Goal: Task Accomplishment & Management: Manage account settings

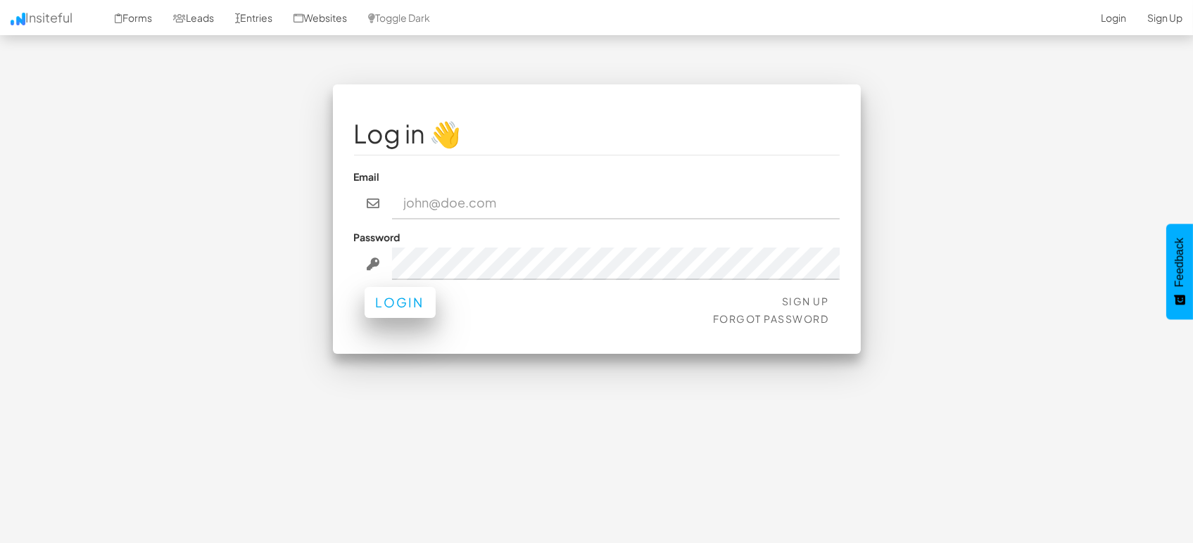
type input "[EMAIL_ADDRESS][DOMAIN_NAME]"
click at [385, 314] on button "Login" at bounding box center [400, 302] width 71 height 31
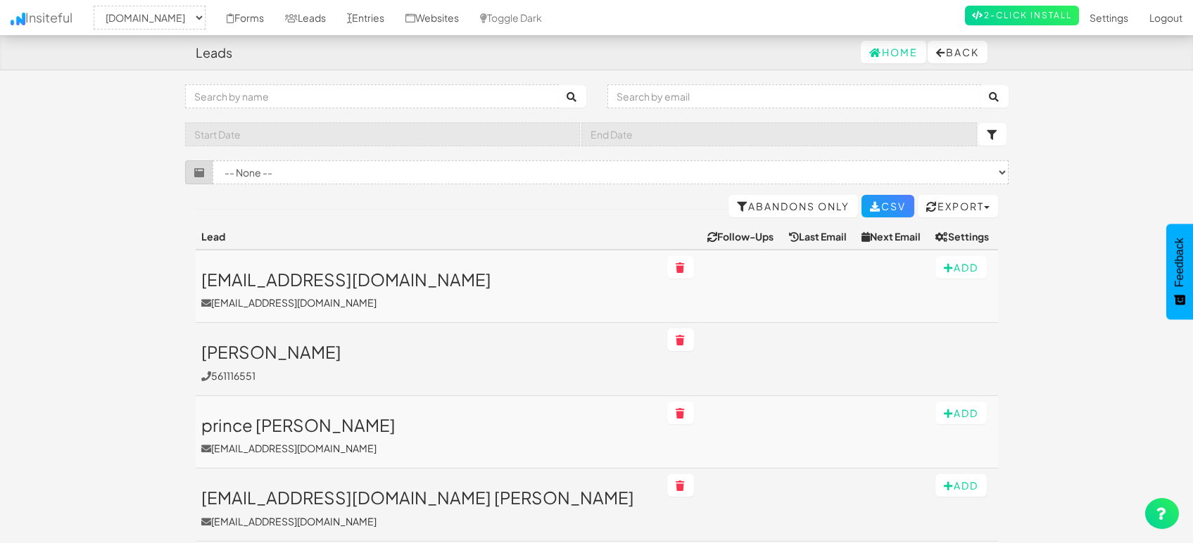
select select "1505"
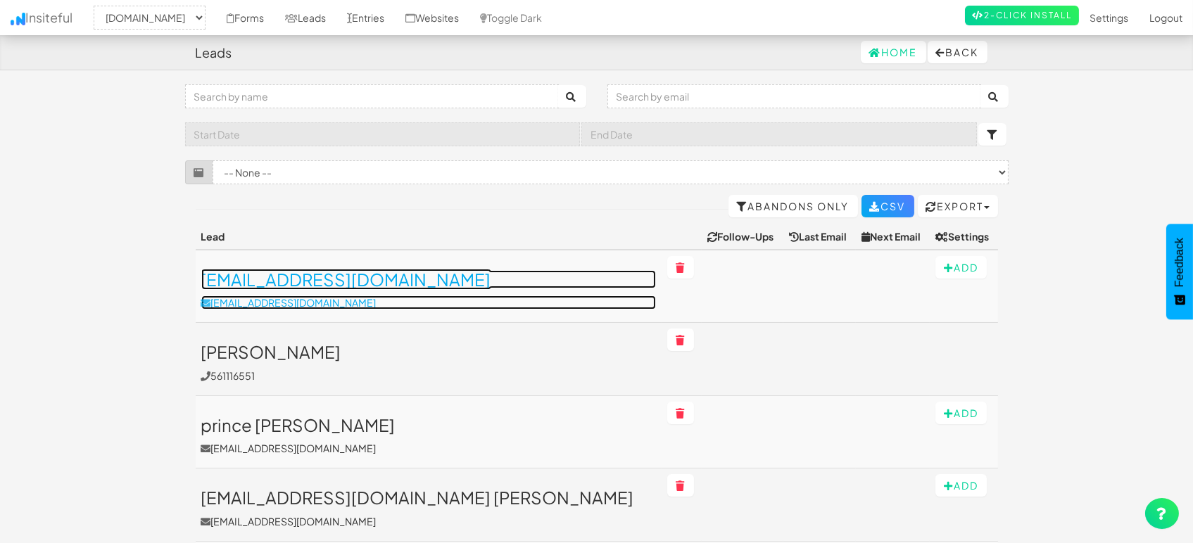
click at [315, 282] on h3 "[EMAIL_ADDRESS][DOMAIN_NAME]" at bounding box center [428, 279] width 455 height 18
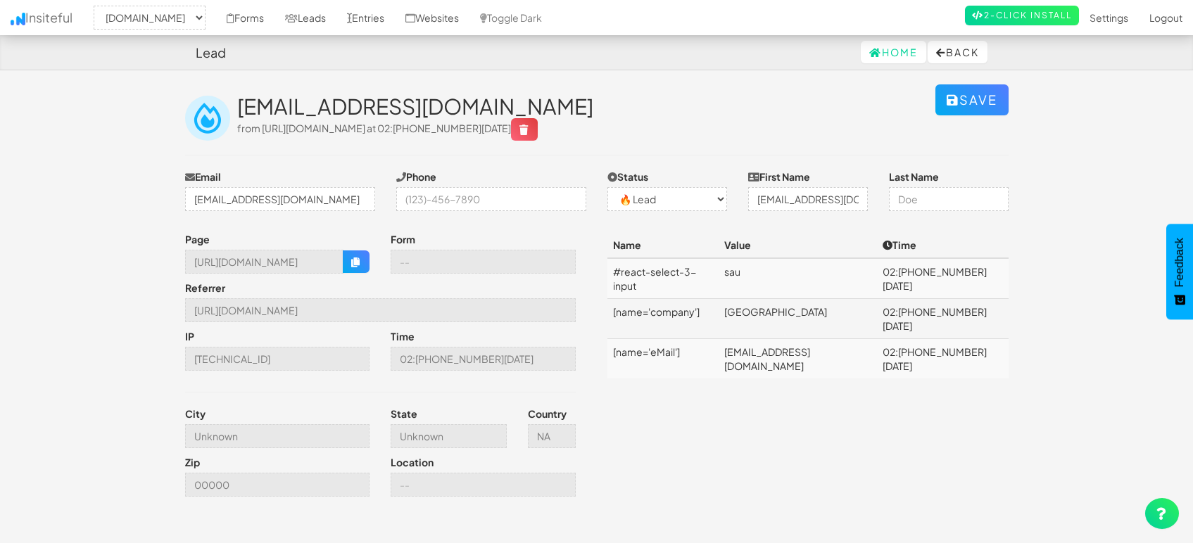
select select "1505"
select select "0"
click at [347, 303] on input "[URL][DOMAIN_NAME]" at bounding box center [380, 310] width 391 height 24
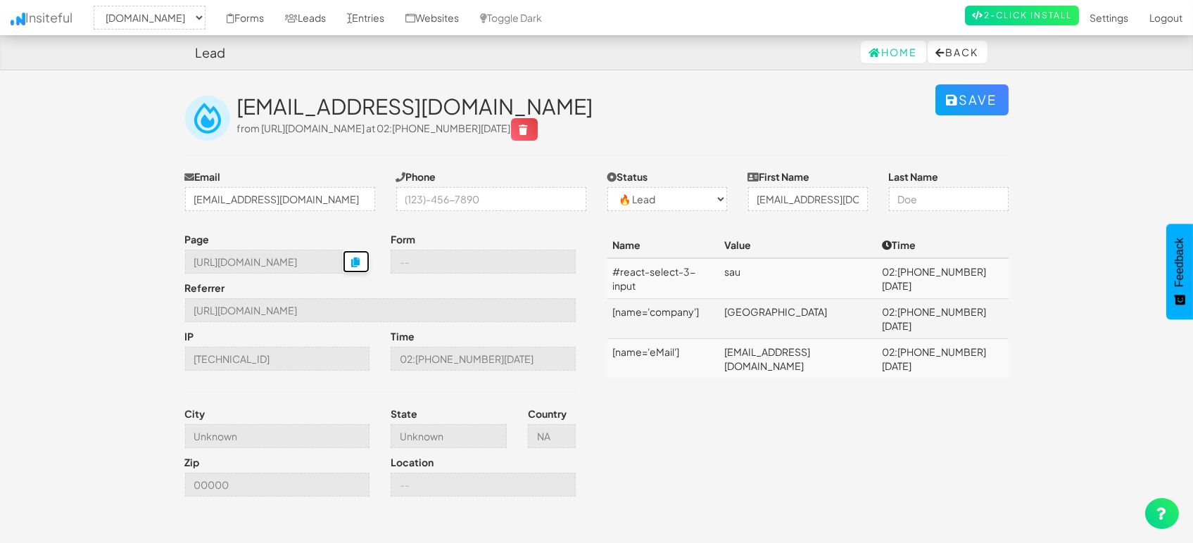
click at [354, 260] on icon "button" at bounding box center [356, 263] width 10 height 10
click at [376, 15] on link "Entries" at bounding box center [365, 17] width 58 height 35
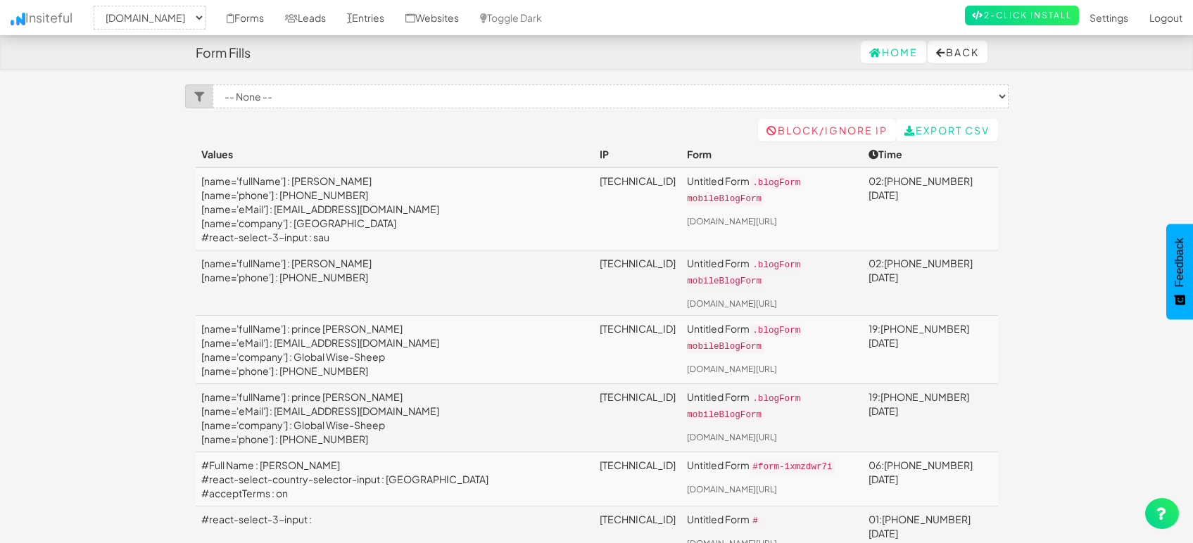
select select "1505"
